Goal: Task Accomplishment & Management: Use online tool/utility

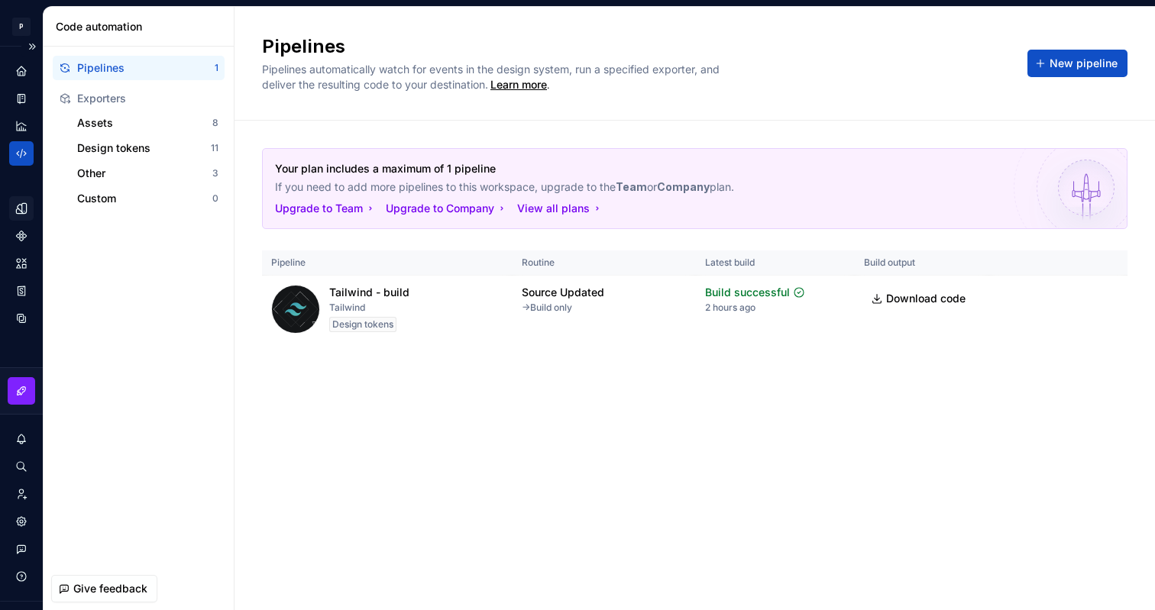
click at [30, 217] on div "Design tokens" at bounding box center [21, 208] width 24 height 24
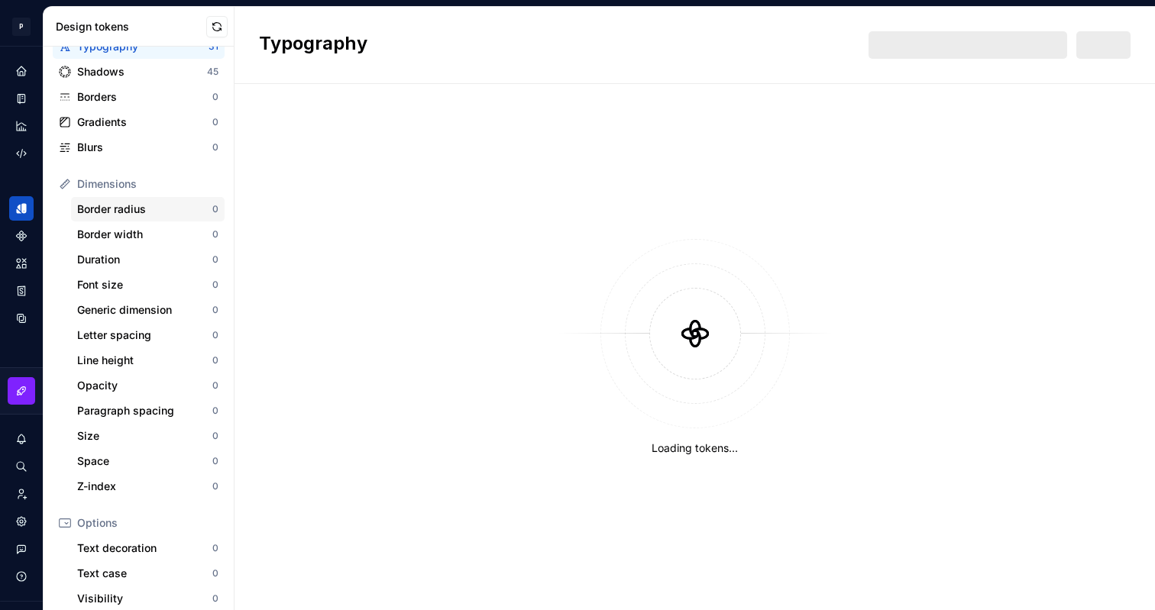
scroll to position [79, 0]
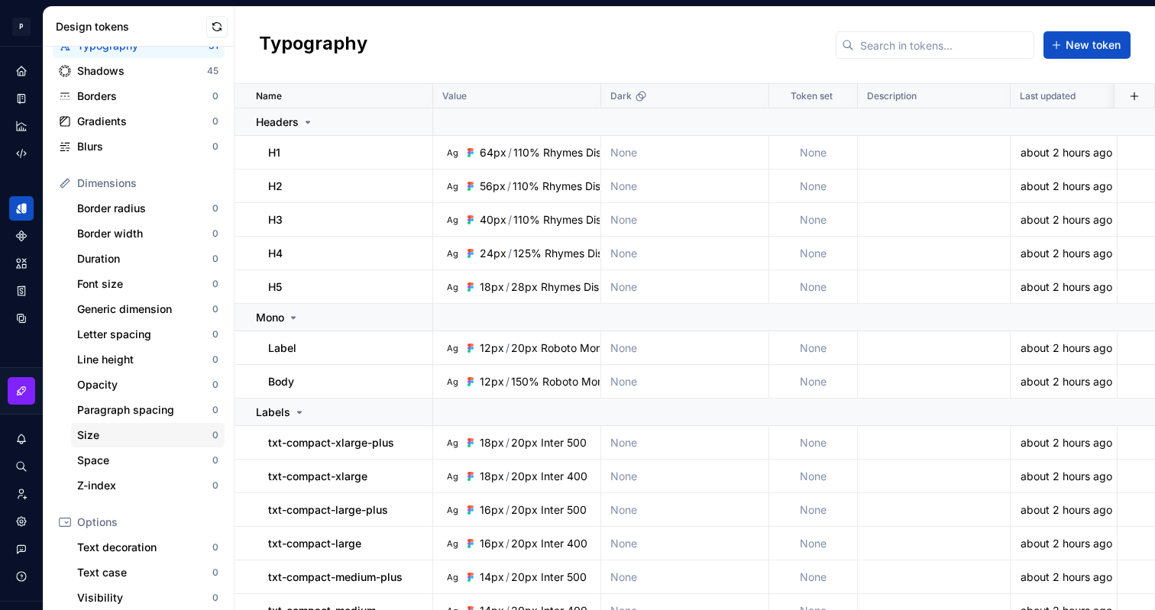
click at [121, 433] on div "Size" at bounding box center [144, 435] width 135 height 15
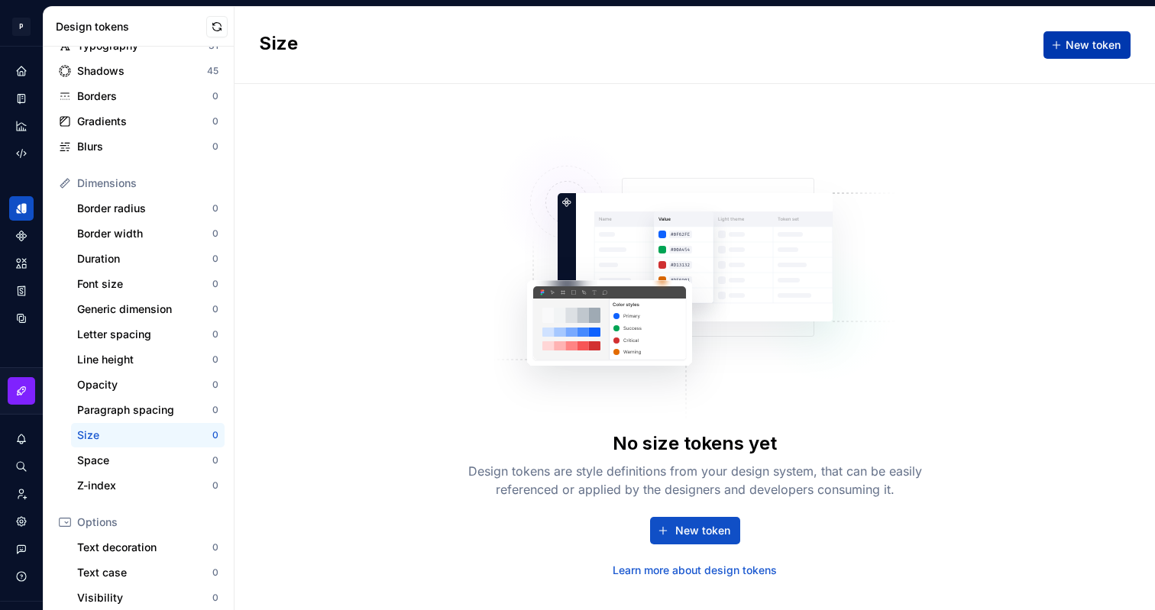
click at [1082, 49] on span "New token" at bounding box center [1092, 44] width 55 height 15
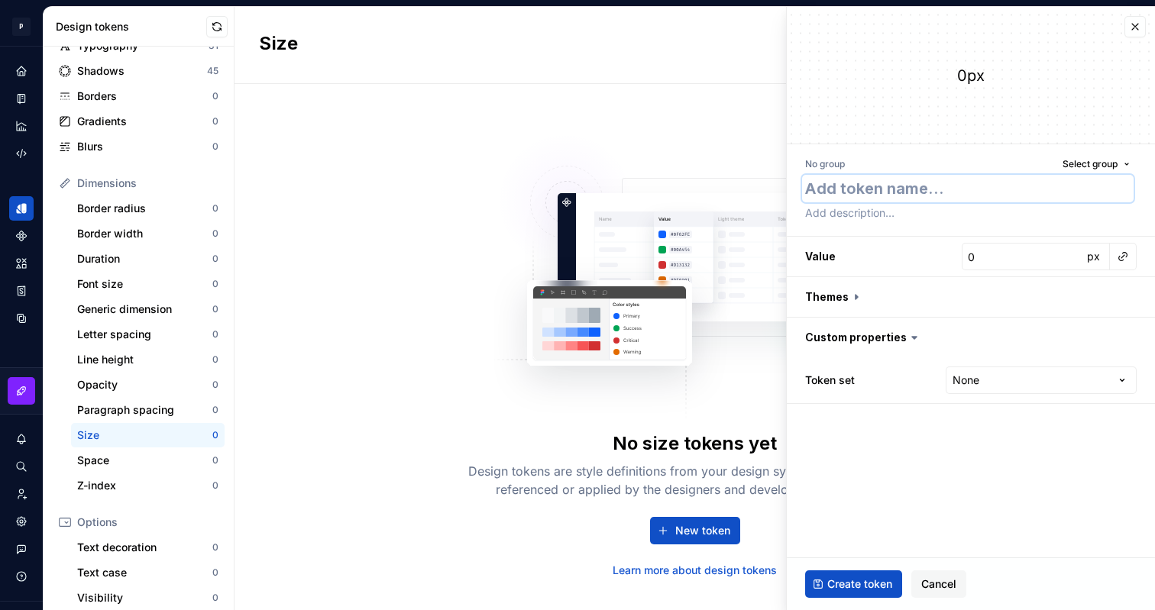
type textarea "*"
click at [137, 452] on div "Space 0" at bounding box center [147, 460] width 153 height 24
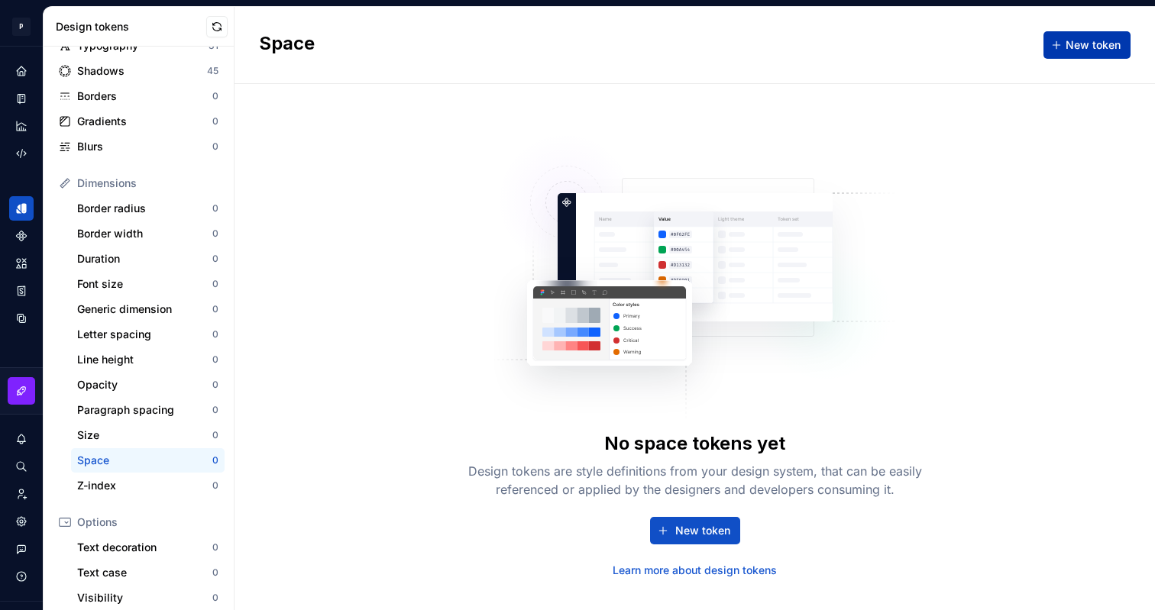
click at [1051, 47] on button "New token" at bounding box center [1086, 44] width 87 height 27
click at [1089, 47] on span "New token" at bounding box center [1092, 44] width 55 height 15
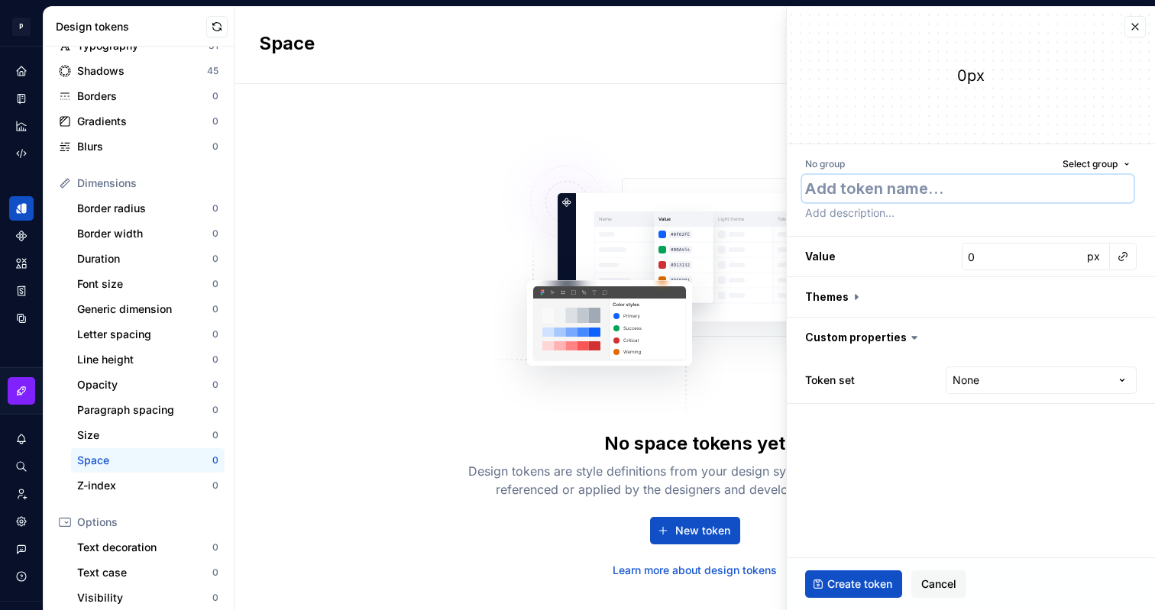
type textarea "*"
type textarea "s"
type textarea "*"
type textarea "sp"
type textarea "*"
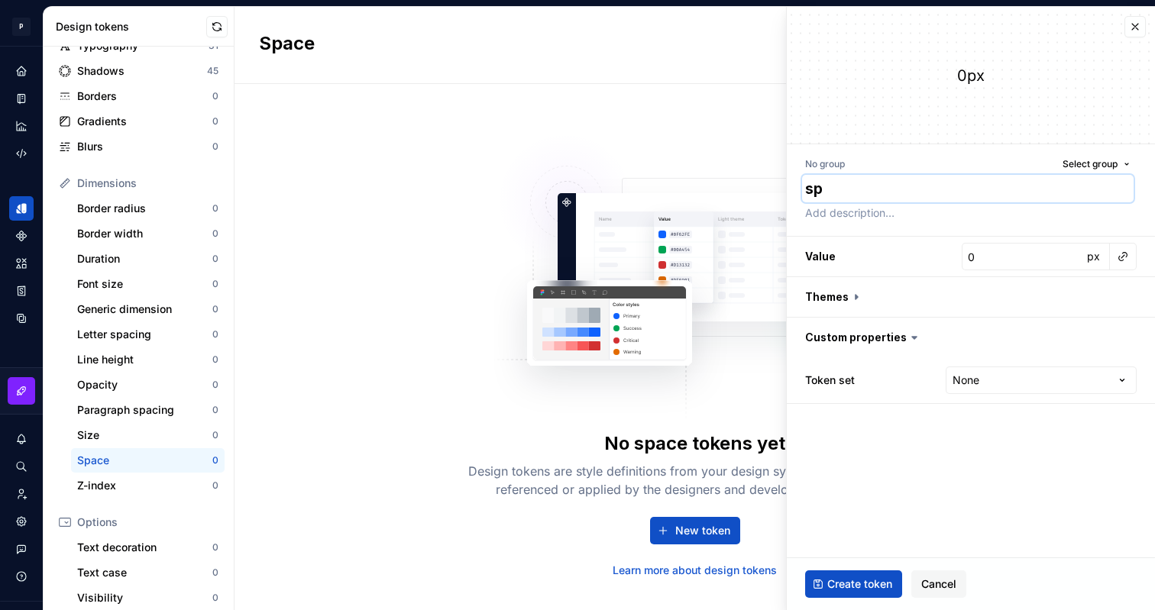
type textarea "spa"
type textarea "*"
type textarea "spac"
type textarea "*"
type textarea "spaci"
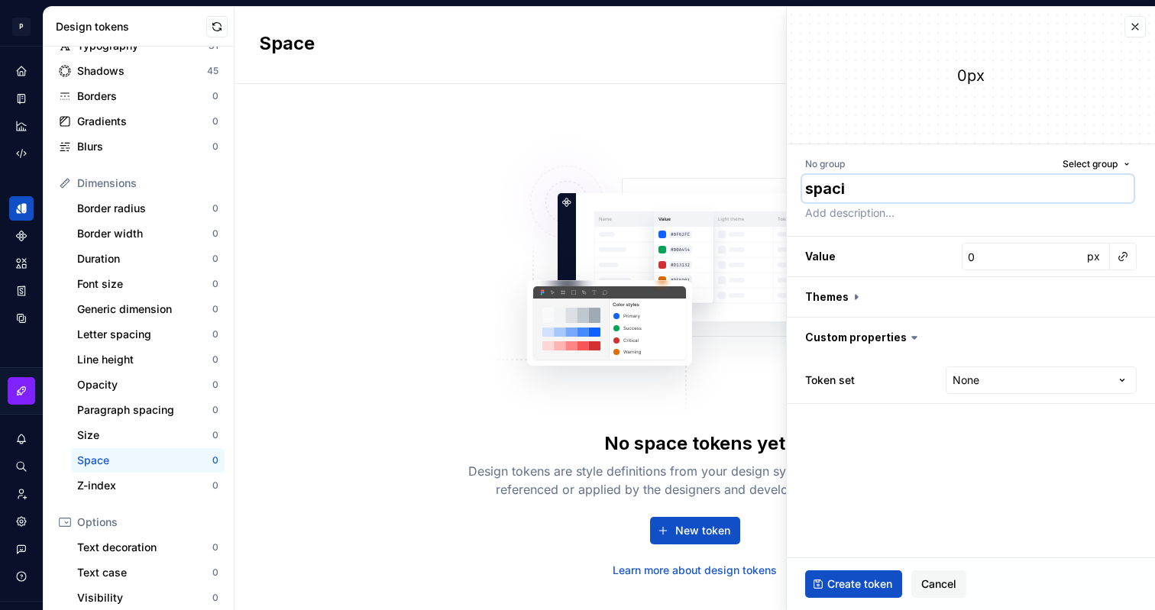
type textarea "*"
type textarea "spacin"
type textarea "*"
type textarea "spacing"
type textarea "*"
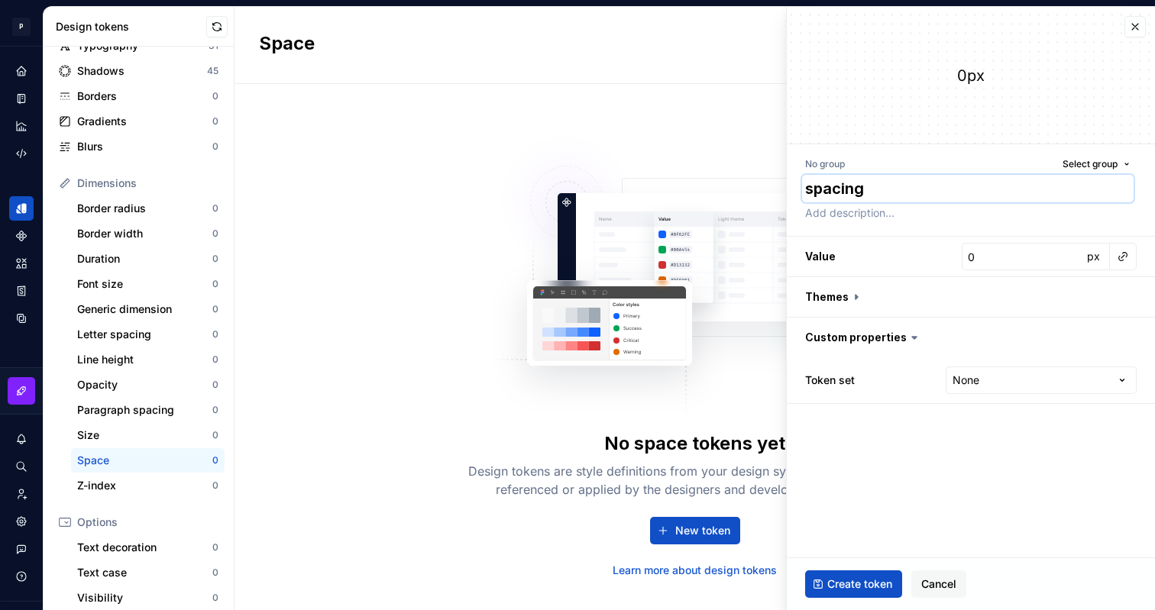
type textarea "spacing-"
type textarea "*"
type textarea "spacing-4"
click at [1013, 262] on input "0" at bounding box center [1021, 256] width 121 height 27
type textarea "*"
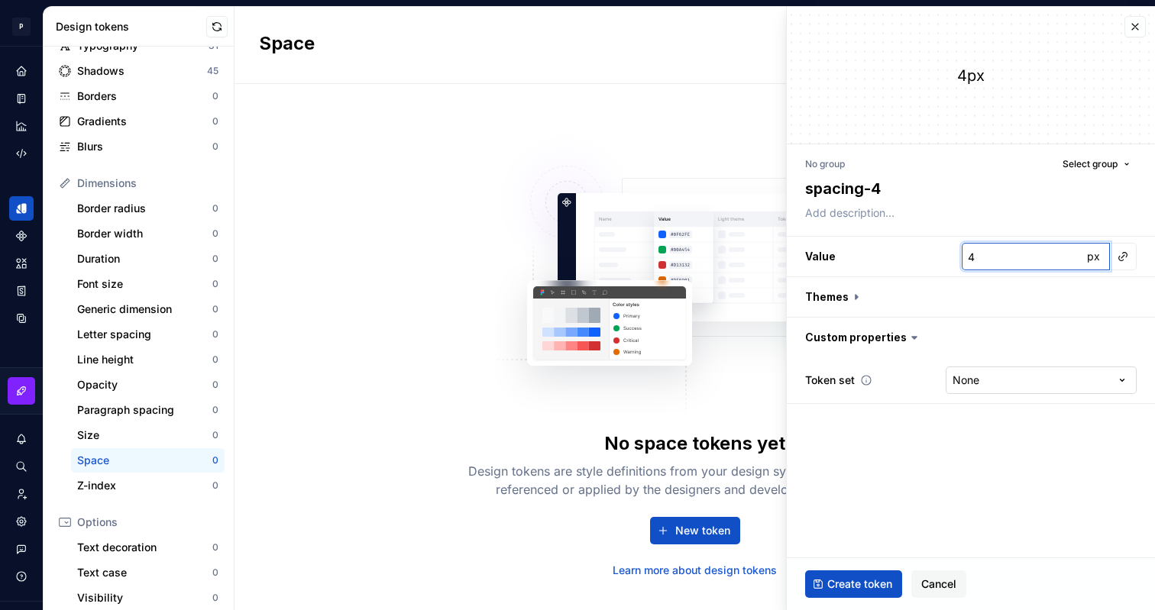
type input "4"
click at [1077, 375] on html "P Programa Design System PD Design system data Design tokens All tokens Collect…" at bounding box center [577, 305] width 1155 height 610
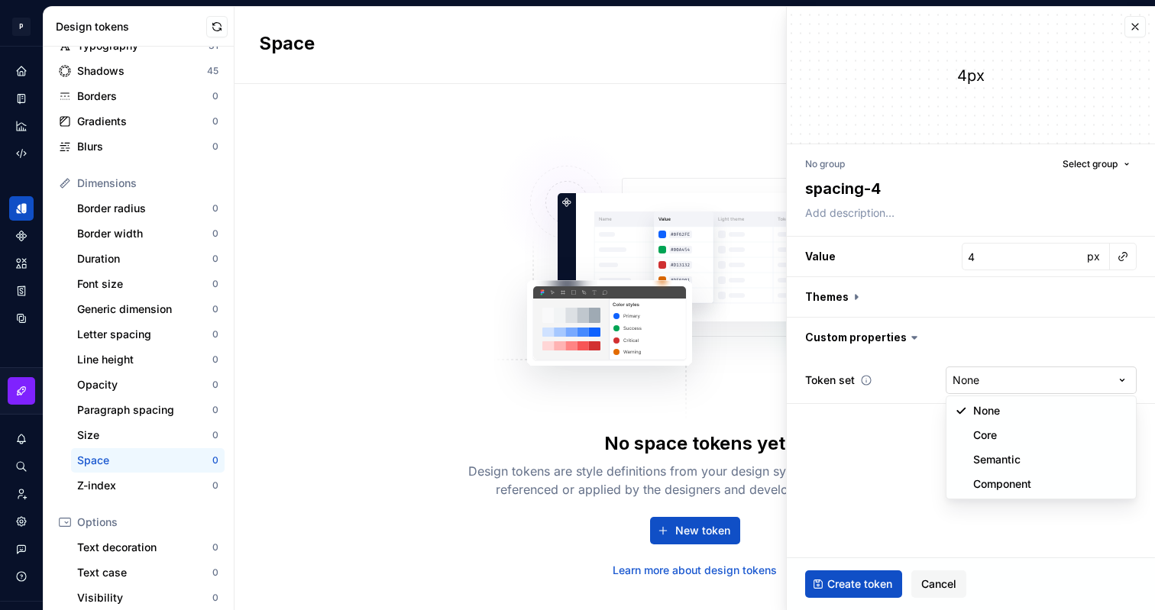
click at [1077, 375] on html "P Programa Design System PD Design system data Design tokens All tokens Collect…" at bounding box center [577, 305] width 1155 height 610
click at [855, 583] on span "Create token" at bounding box center [859, 584] width 65 height 15
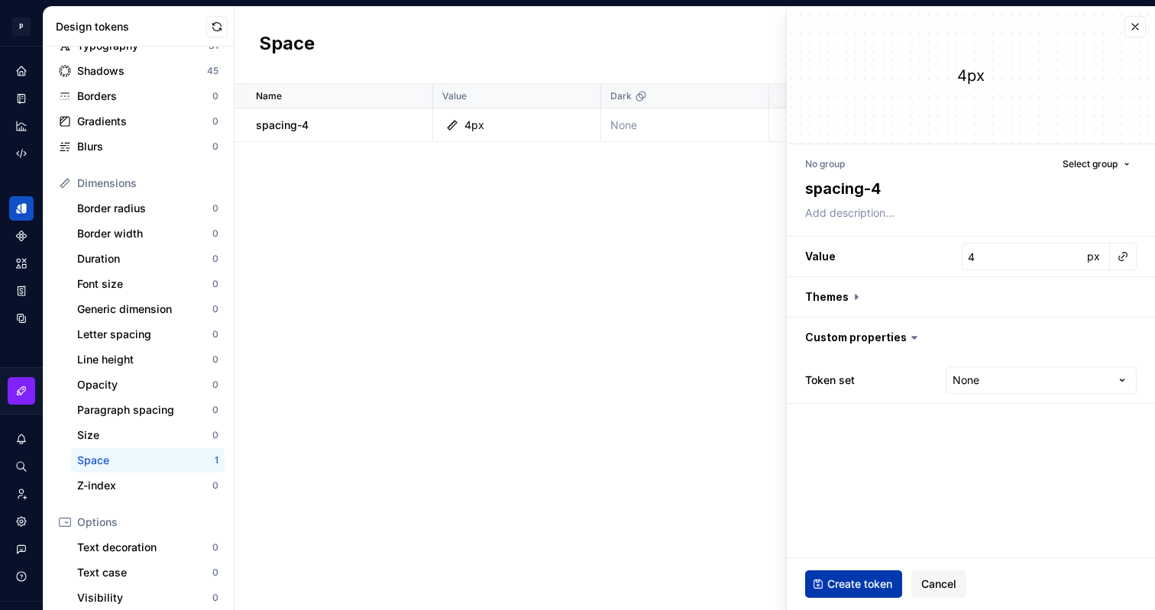
type textarea "*"
type input "0"
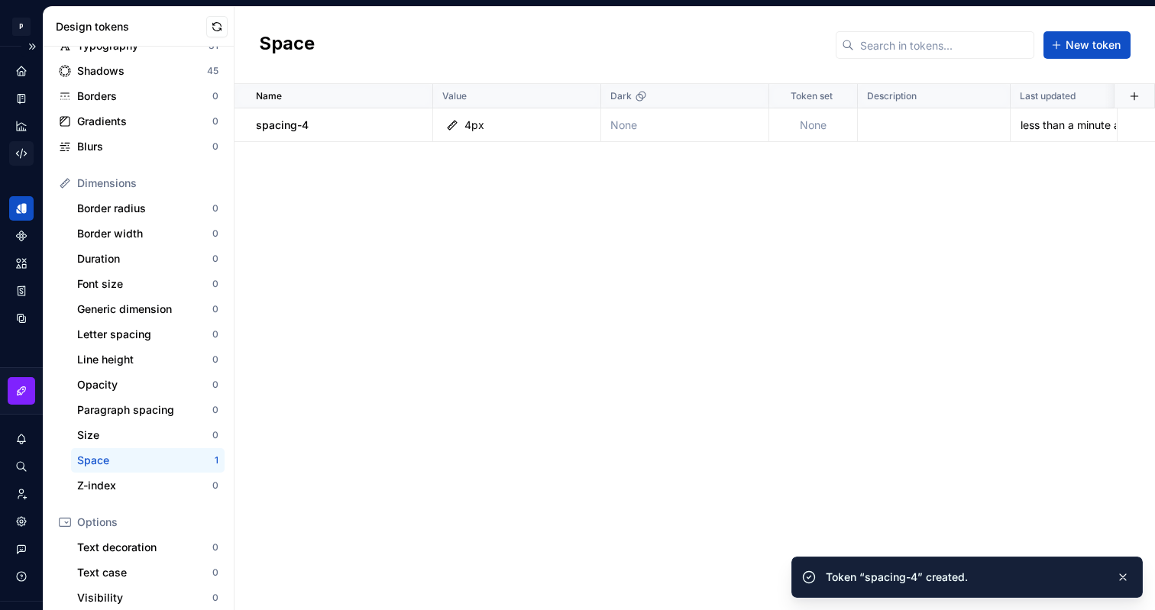
click at [11, 146] on div "Code automation" at bounding box center [21, 153] width 24 height 24
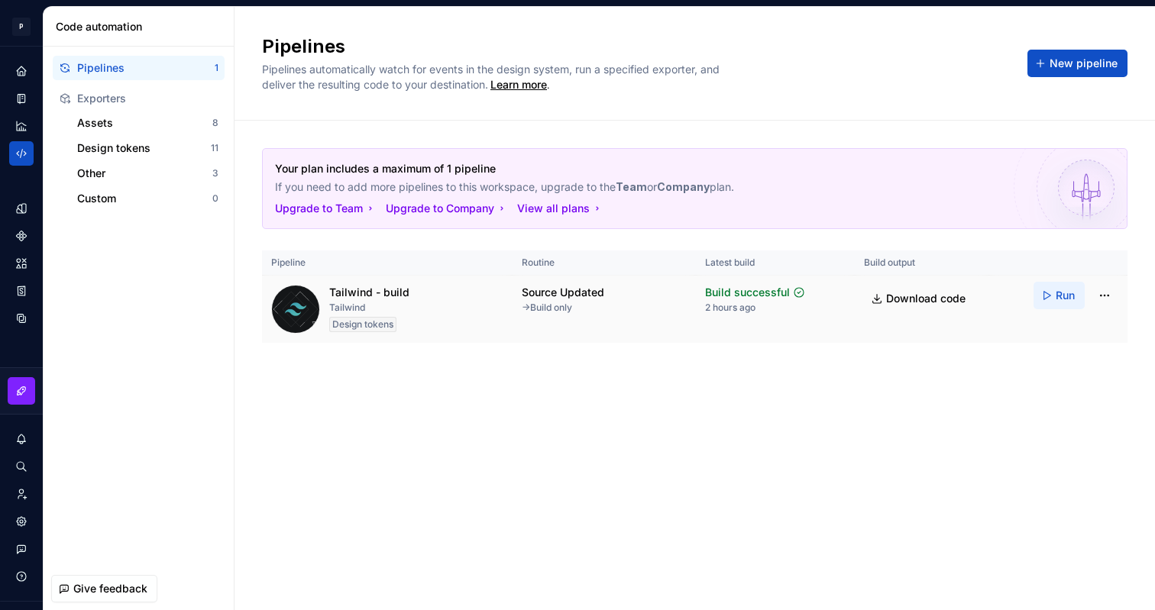
click at [1049, 296] on button "Run" at bounding box center [1058, 295] width 51 height 27
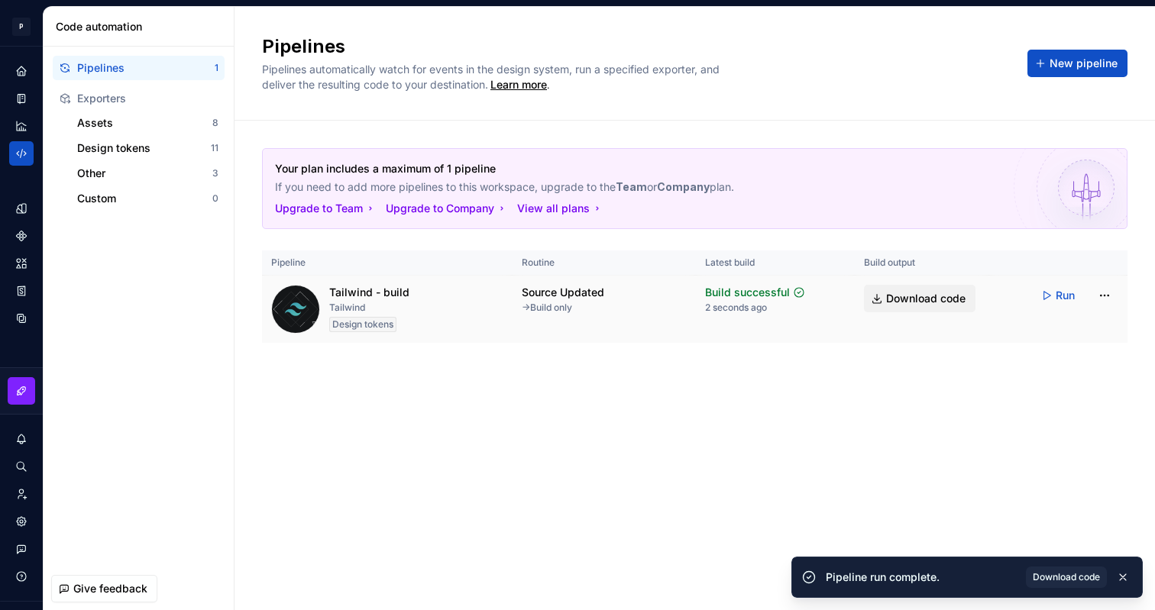
click at [913, 300] on span "Download code" at bounding box center [925, 298] width 79 height 15
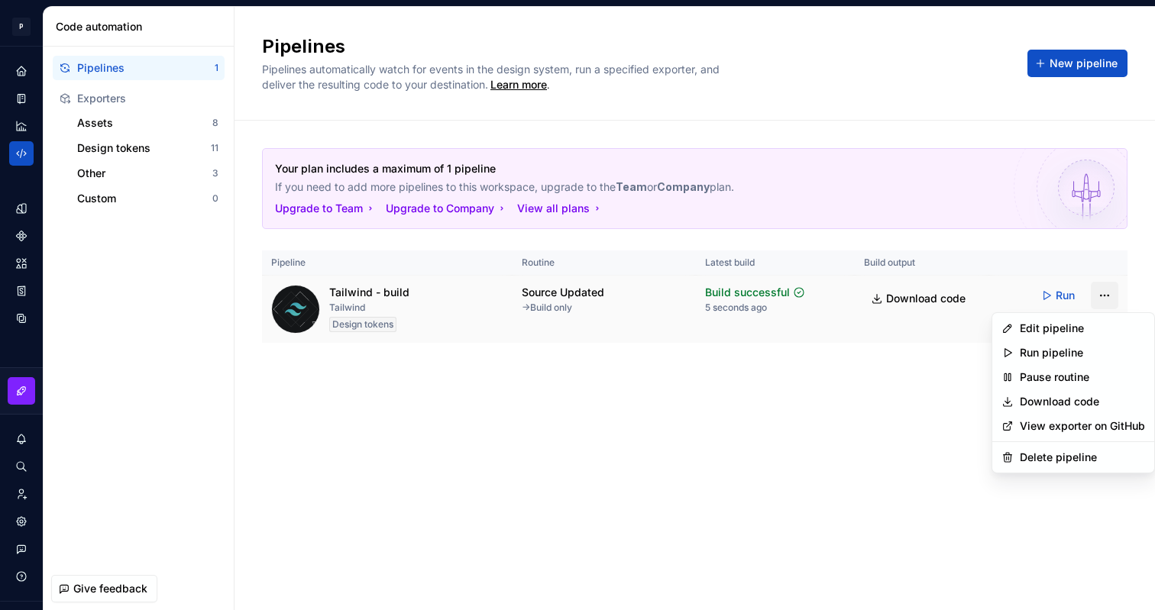
click at [1100, 302] on html "P Programa Design System PD Design system data Code automation Pipelines 1 Expo…" at bounding box center [577, 305] width 1155 height 610
click at [1070, 329] on div "Edit pipeline" at bounding box center [1081, 328] width 125 height 15
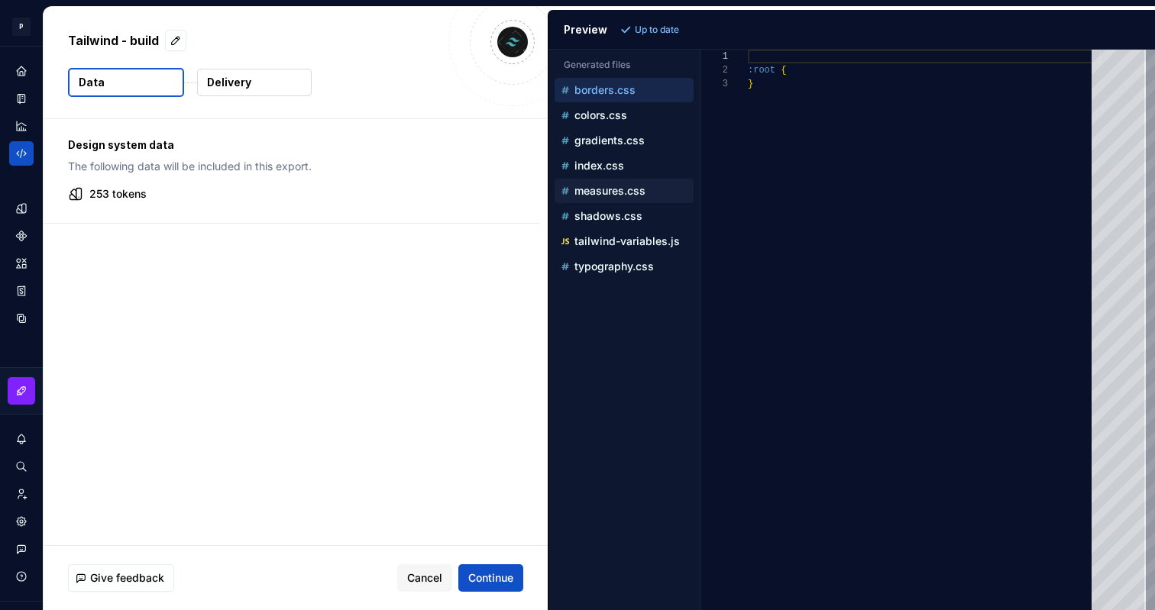
click at [618, 192] on p "measures.css" at bounding box center [609, 191] width 71 height 12
type textarea "**********"
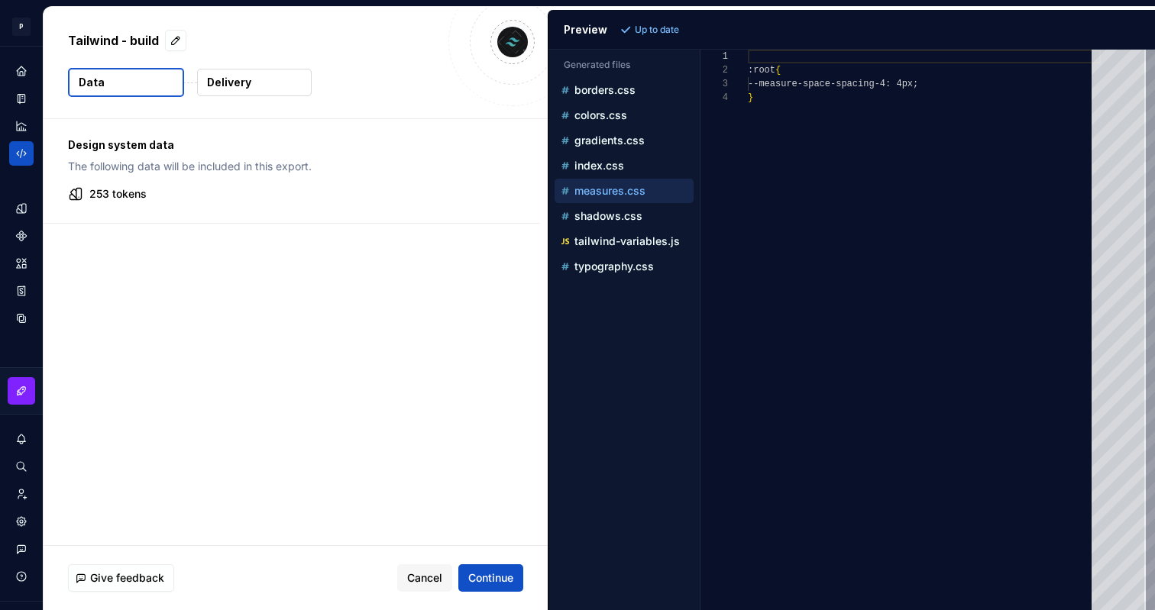
scroll to position [41, 0]
click at [23, 148] on icon "Code automation" at bounding box center [22, 154] width 14 height 14
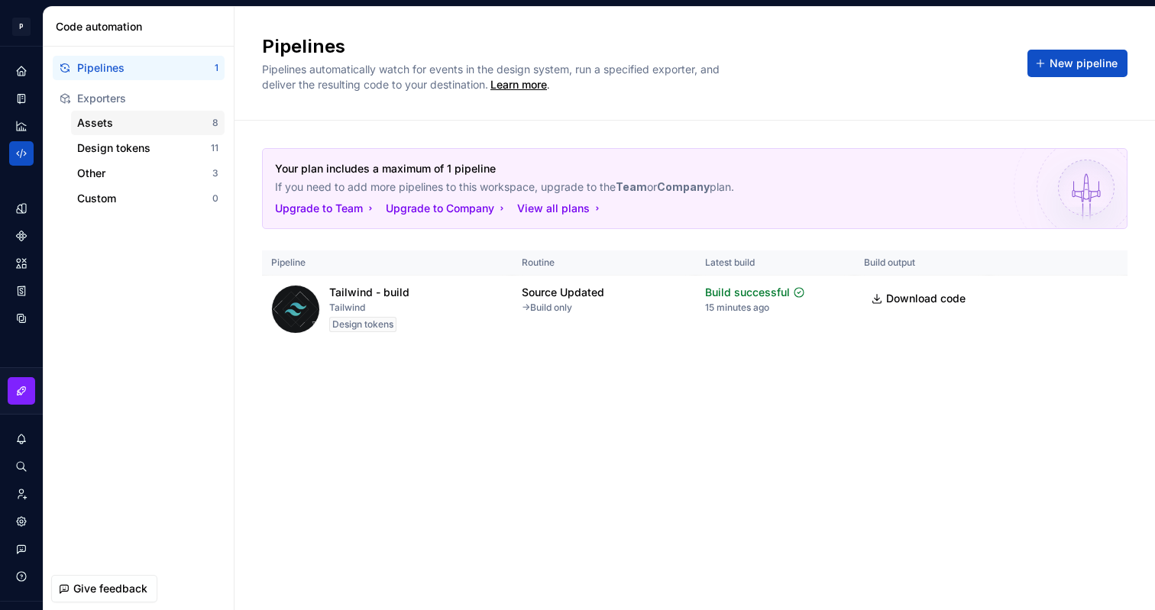
click at [145, 118] on div "Assets" at bounding box center [144, 122] width 135 height 15
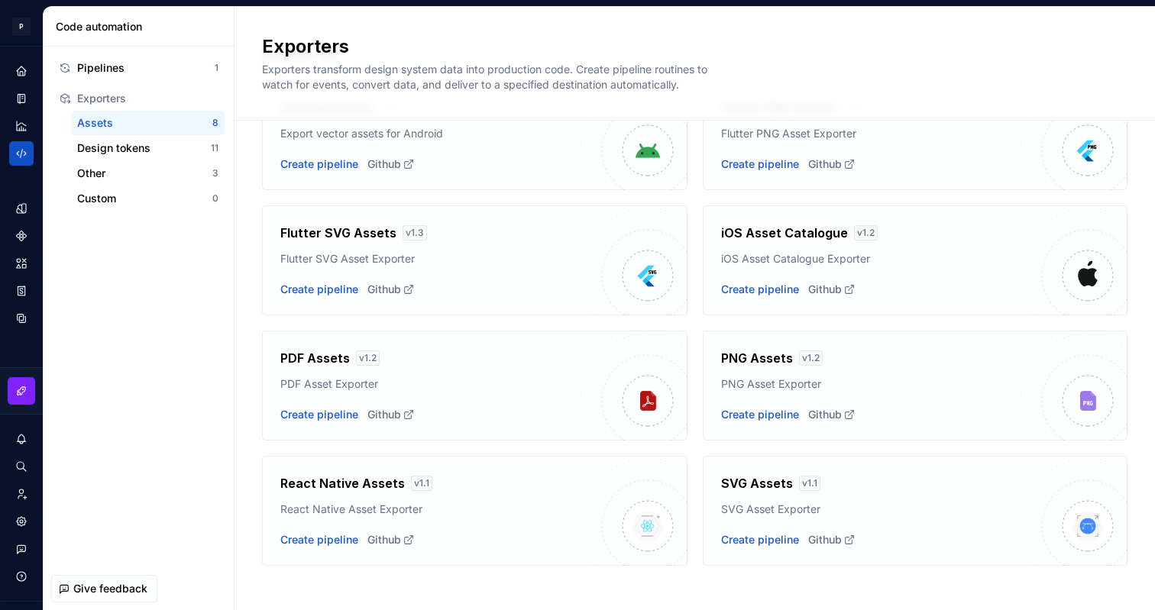
scroll to position [118, 0]
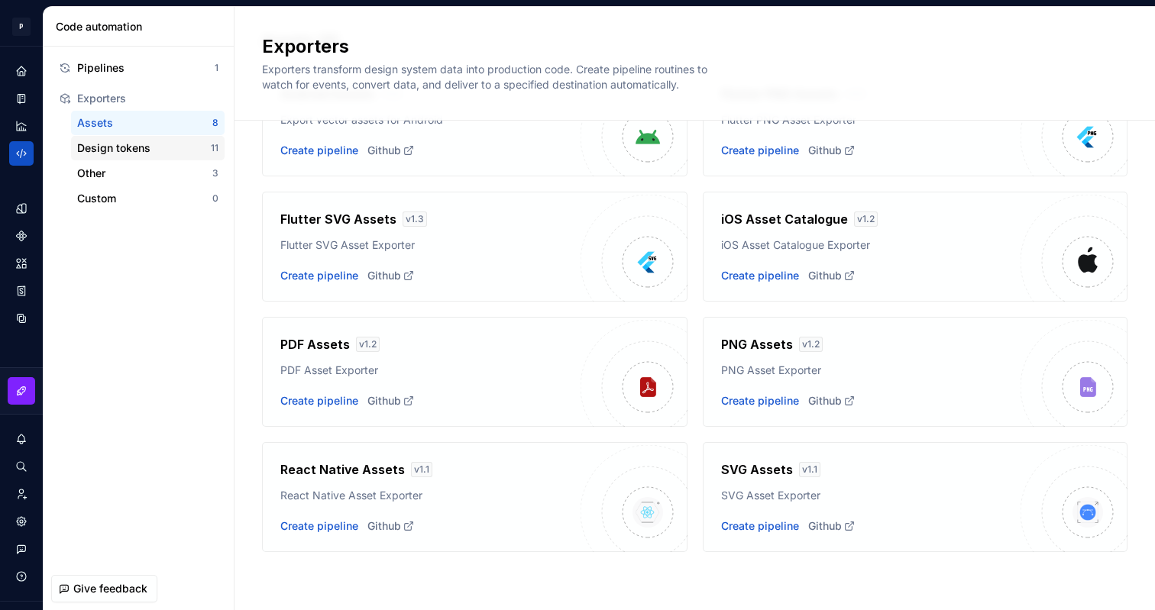
click at [135, 151] on div "Design tokens" at bounding box center [144, 148] width 134 height 15
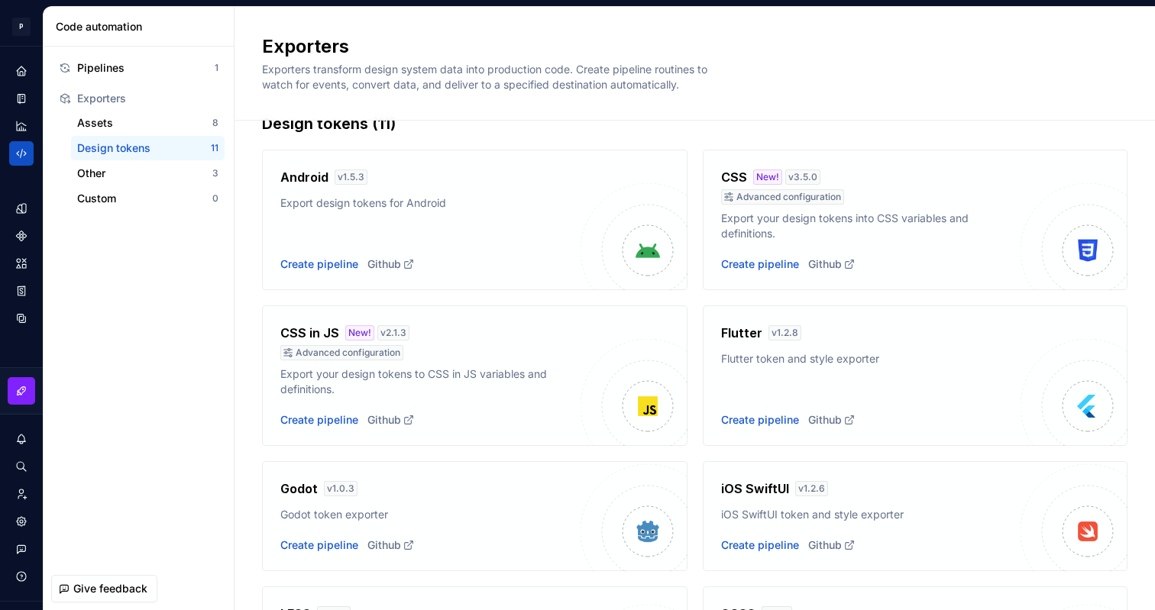
scroll to position [38, 0]
